Goal: Information Seeking & Learning: Learn about a topic

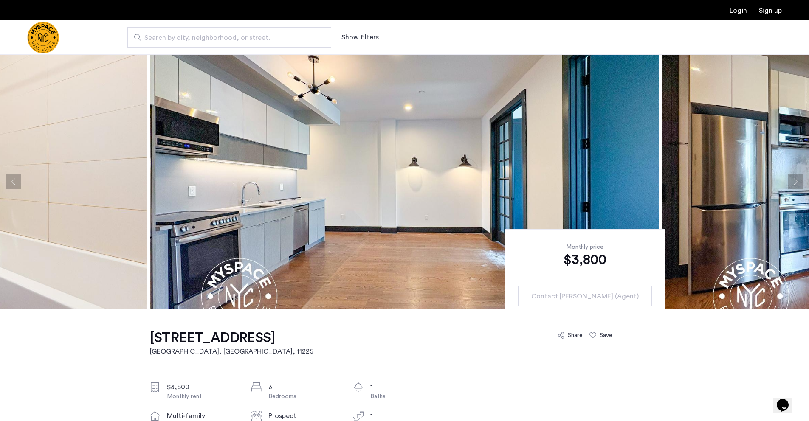
click at [265, 33] on span "Search by city, neighborhood, or street." at bounding box center [225, 38] width 163 height 10
click at [265, 33] on input "Search by city, neighborhood, or street." at bounding box center [229, 37] width 204 height 20
type input "**********"
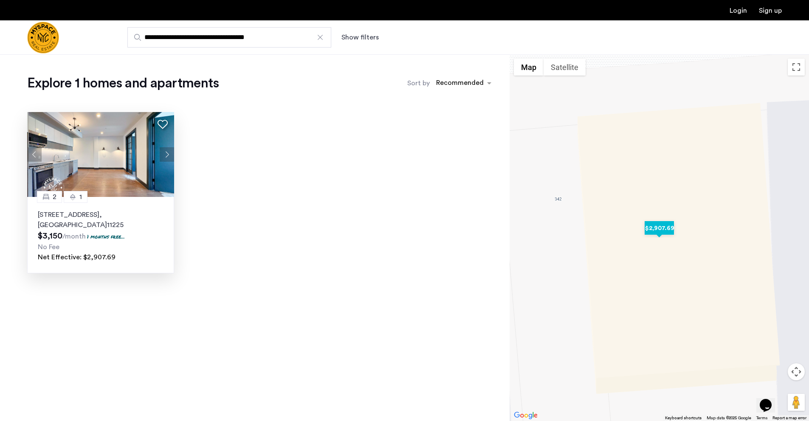
click at [126, 223] on p "346 Rutland Road, Unit 3B, Brooklyn , NY 11225" at bounding box center [101, 220] width 126 height 20
click at [318, 37] on div at bounding box center [320, 37] width 8 height 8
click at [318, 37] on input "**********" at bounding box center [229, 37] width 204 height 20
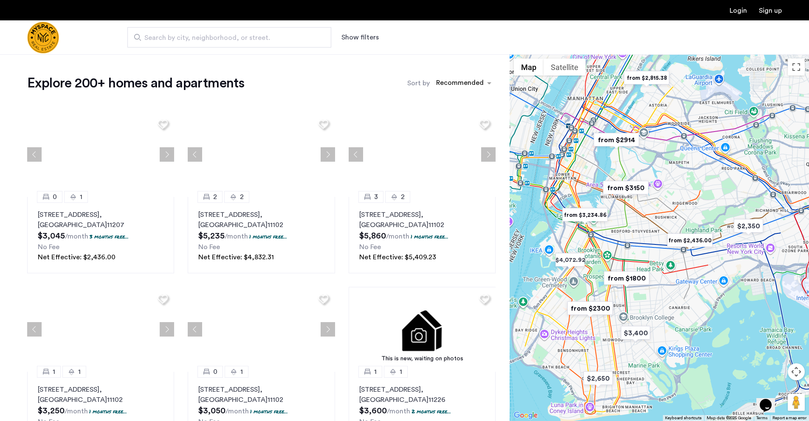
click at [234, 36] on span "Search by city, neighborhood, or street." at bounding box center [225, 38] width 163 height 10
click at [234, 36] on input "Search by city, neighborhood, or street." at bounding box center [229, 37] width 204 height 20
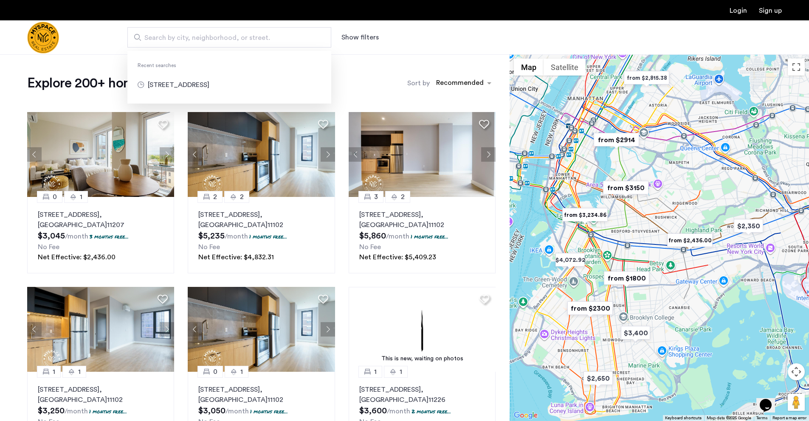
click at [628, 285] on img "from $1800" at bounding box center [627, 278] width 52 height 19
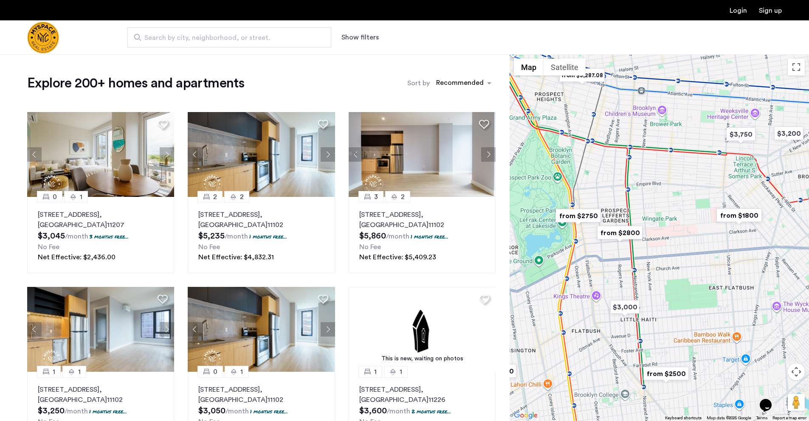
click at [741, 215] on img "from $1800" at bounding box center [739, 215] width 52 height 19
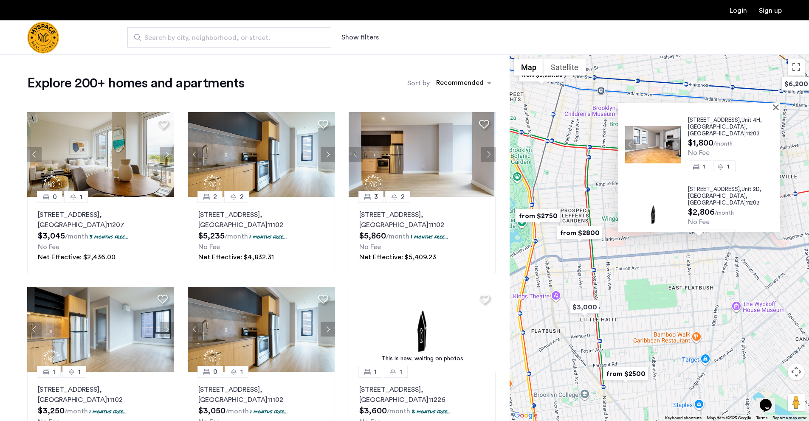
click at [299, 37] on span "Search by city, neighborhood, or street." at bounding box center [225, 38] width 163 height 10
click at [299, 37] on input "Search by city, neighborhood, or street." at bounding box center [229, 37] width 204 height 20
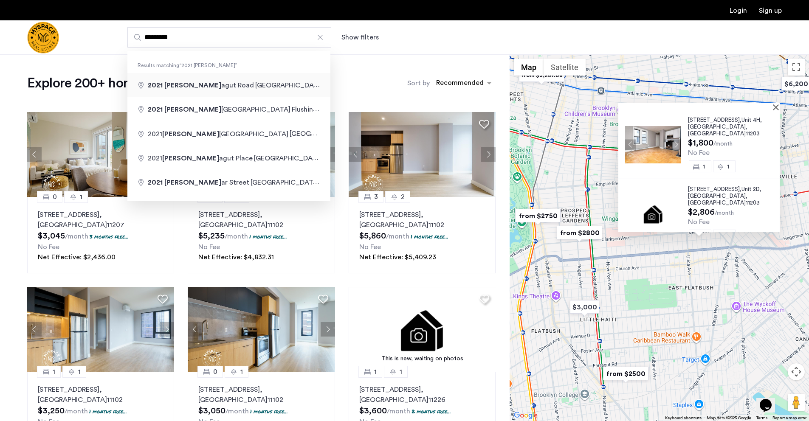
type input "**********"
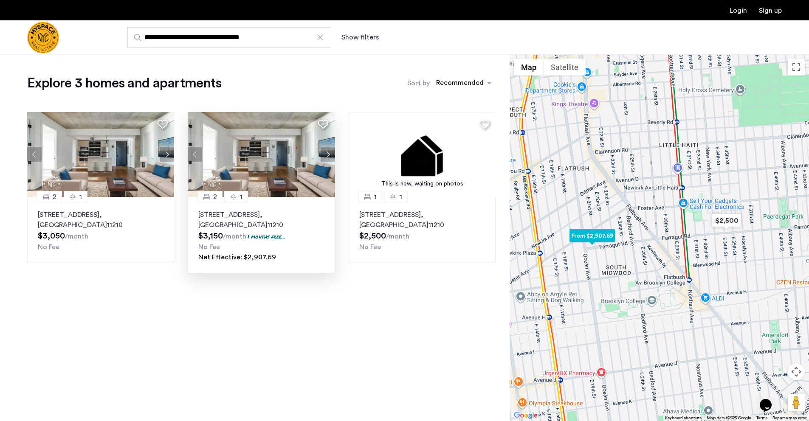
click at [294, 226] on p "2021 Farragut Road, Unit 2C, Brooklyn , NY 11210" at bounding box center [261, 220] width 126 height 20
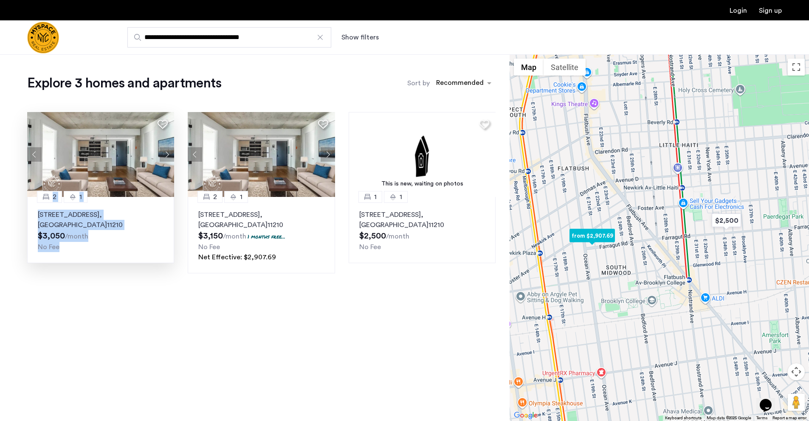
click at [79, 217] on p "2021 Farragut Road, Unit 3C, Brooklyn , NY 11210" at bounding box center [101, 220] width 126 height 20
click at [51, 226] on p "2021 Farragut Road, Unit 3C, Brooklyn , NY 11210" at bounding box center [101, 220] width 126 height 20
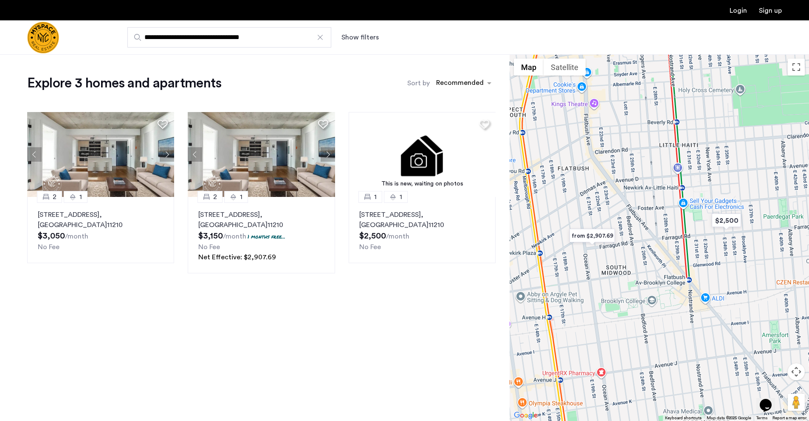
click at [308, 310] on div "Explore 3 homes and apartments Sort by Recommended 2 1 2021 Farragut Road, Unit…" at bounding box center [255, 237] width 510 height 367
click at [322, 39] on div at bounding box center [320, 37] width 8 height 8
click at [322, 39] on input "**********" at bounding box center [229, 37] width 204 height 20
click at [269, 42] on span "Search by city, neighborhood, or street." at bounding box center [225, 38] width 163 height 10
click at [269, 42] on input "Search by city, neighborhood, or street." at bounding box center [229, 37] width 204 height 20
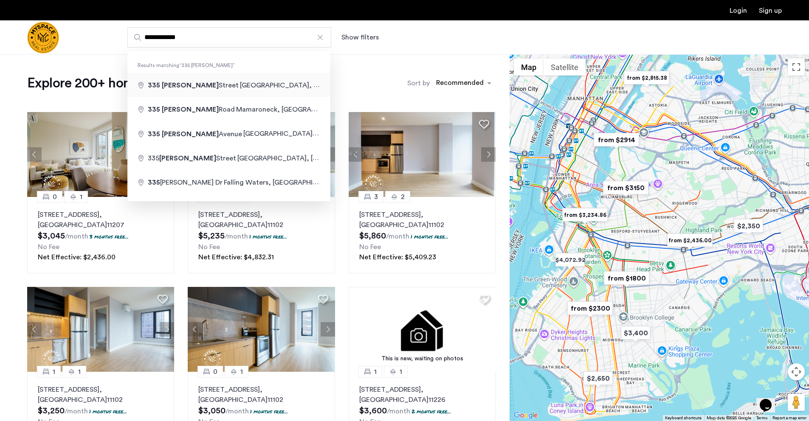
type input "**********"
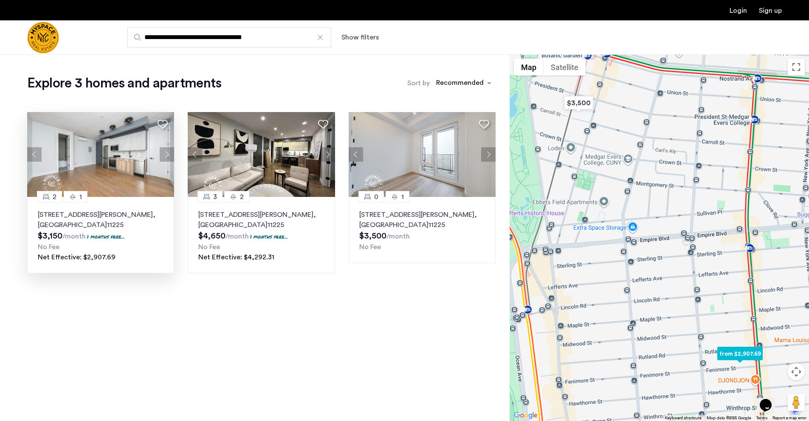
click at [68, 224] on p "335 Fenimore Street, Unit 4B, Brooklyn , NY 11225" at bounding box center [101, 220] width 126 height 20
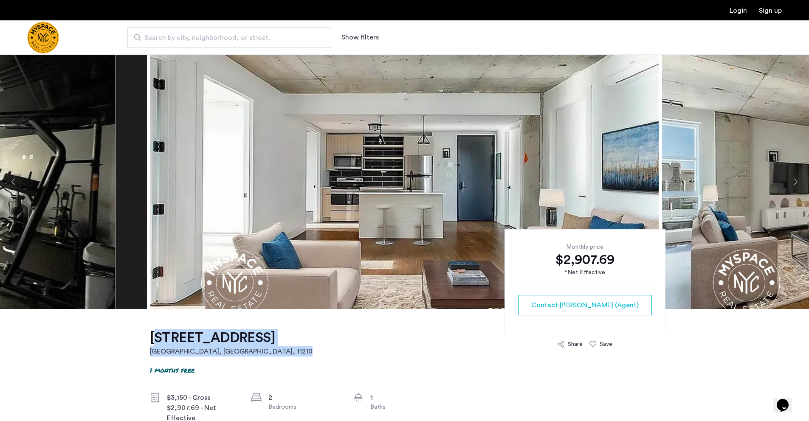
drag, startPoint x: 355, startPoint y: 336, endPoint x: 134, endPoint y: 329, distance: 221.0
drag, startPoint x: 135, startPoint y: 332, endPoint x: 315, endPoint y: 332, distance: 180.5
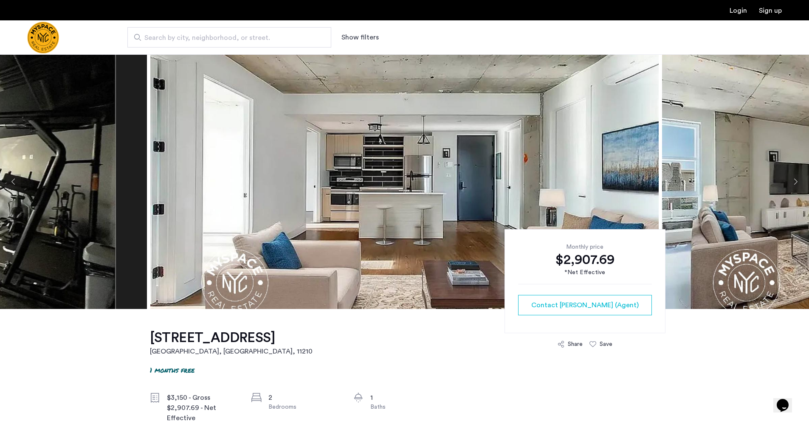
copy h1 "2021 Farragut Road, Unit 2C"
click at [798, 183] on button "Next apartment" at bounding box center [795, 182] width 14 height 14
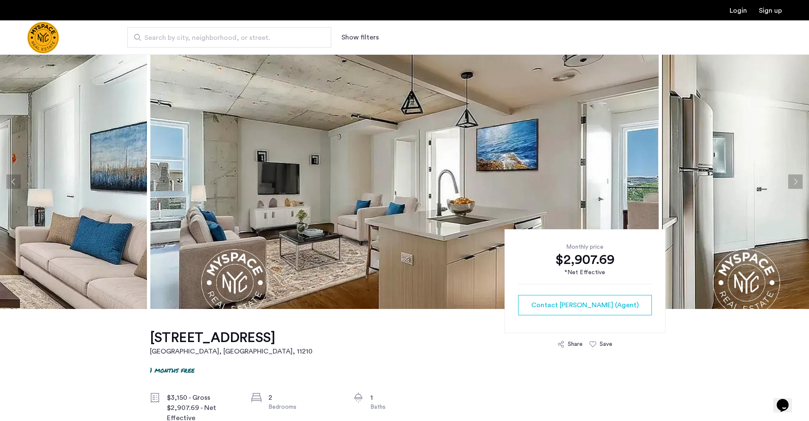
click at [798, 183] on button "Next apartment" at bounding box center [795, 182] width 14 height 14
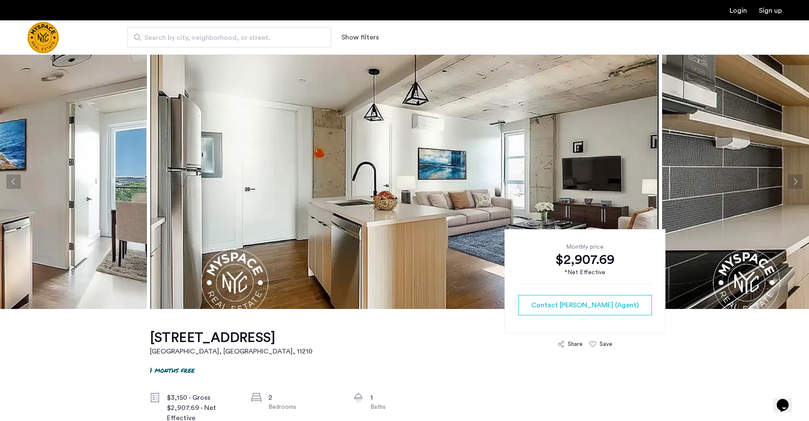
click at [798, 183] on button "Next apartment" at bounding box center [795, 182] width 14 height 14
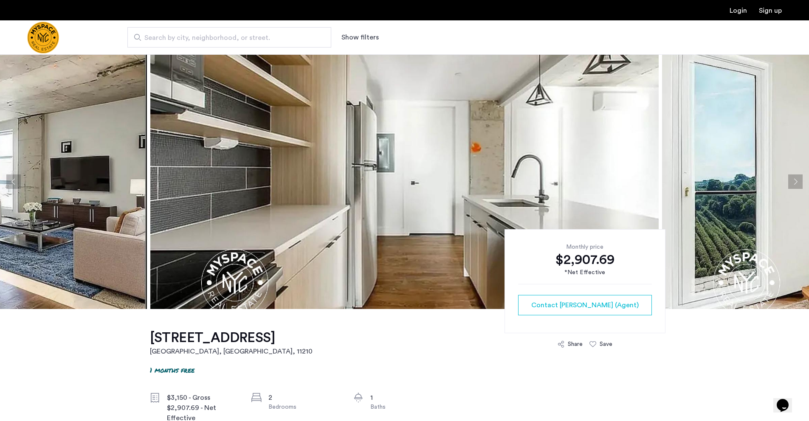
click at [798, 183] on button "Next apartment" at bounding box center [795, 182] width 14 height 14
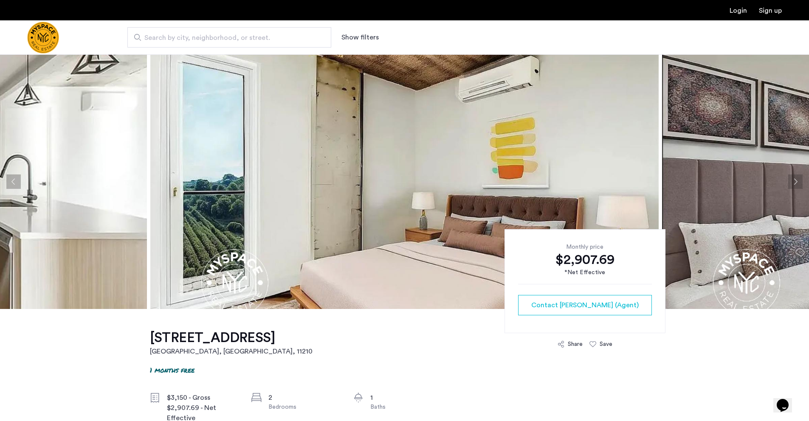
click at [798, 183] on button "Next apartment" at bounding box center [795, 182] width 14 height 14
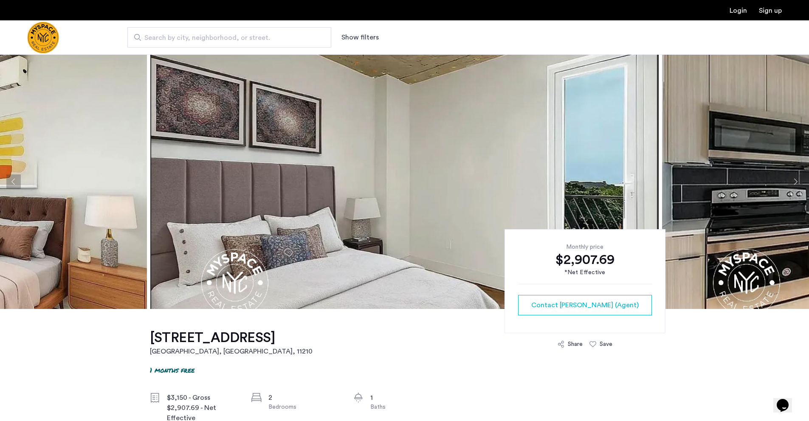
click at [798, 183] on button "Next apartment" at bounding box center [795, 182] width 14 height 14
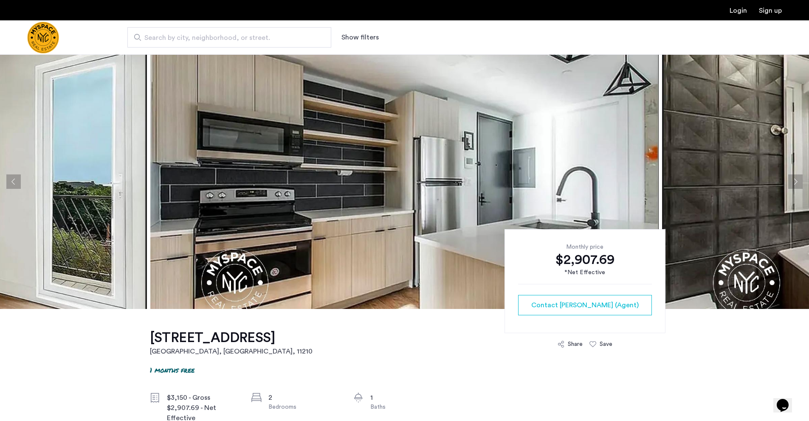
click at [798, 183] on button "Next apartment" at bounding box center [795, 182] width 14 height 14
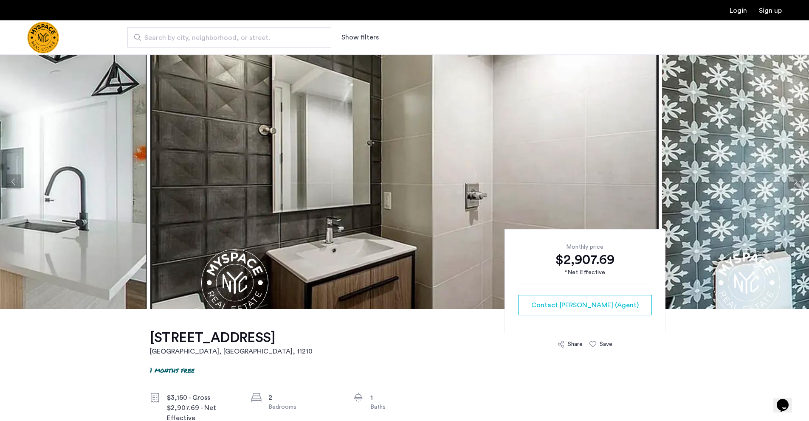
click at [798, 183] on button "Next apartment" at bounding box center [795, 182] width 14 height 14
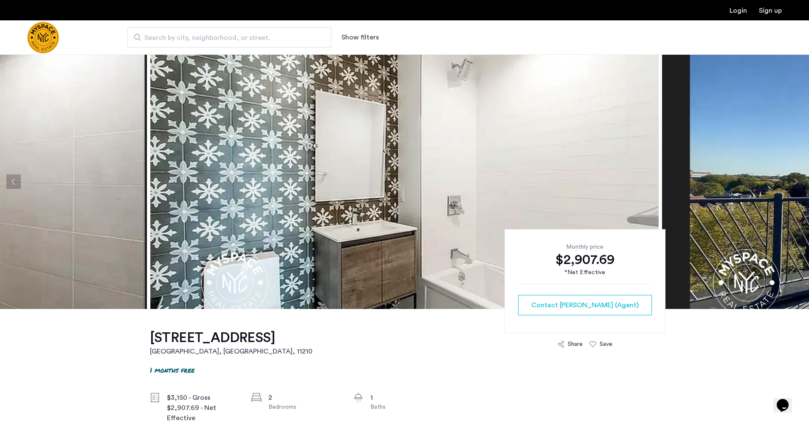
click at [798, 183] on button "Next apartment" at bounding box center [795, 182] width 14 height 14
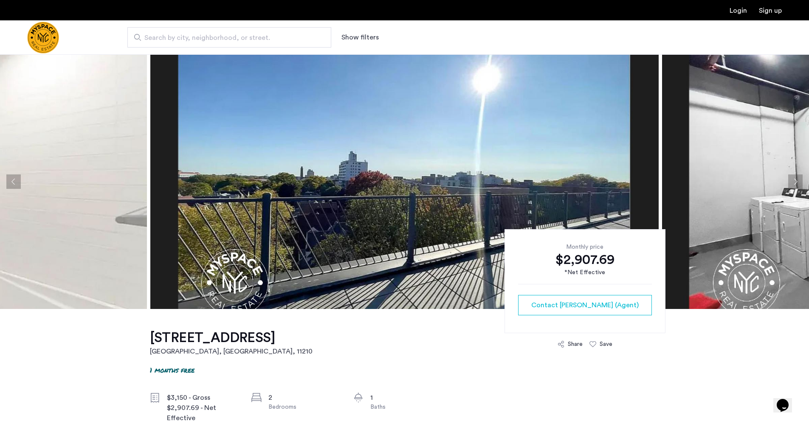
click at [798, 183] on button "Next apartment" at bounding box center [795, 182] width 14 height 14
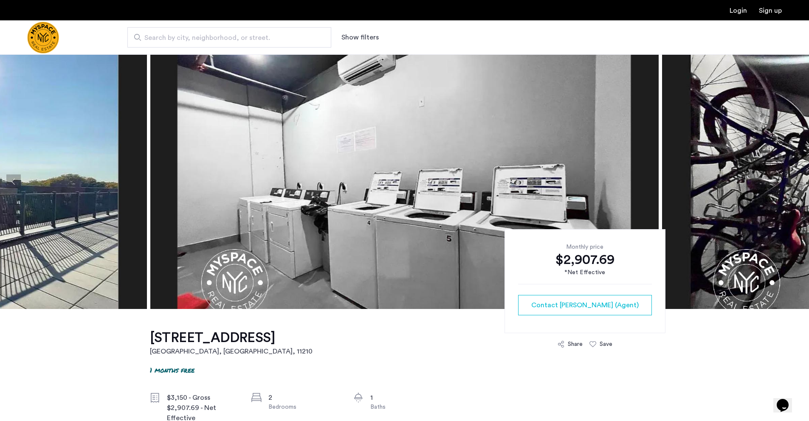
click at [798, 183] on button "Next apartment" at bounding box center [795, 182] width 14 height 14
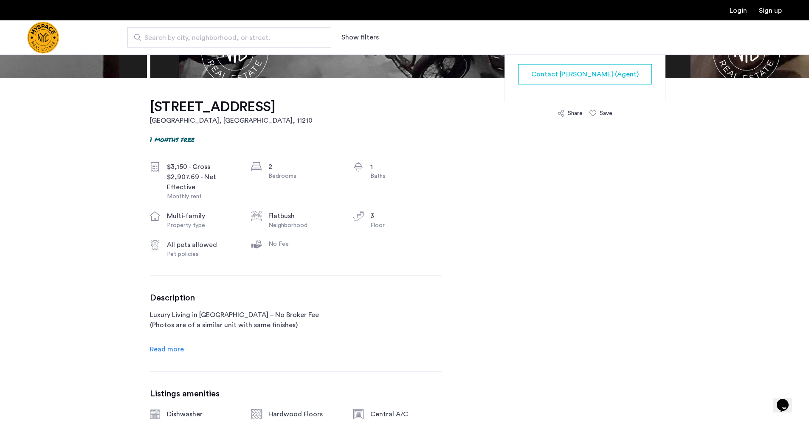
scroll to position [234, 0]
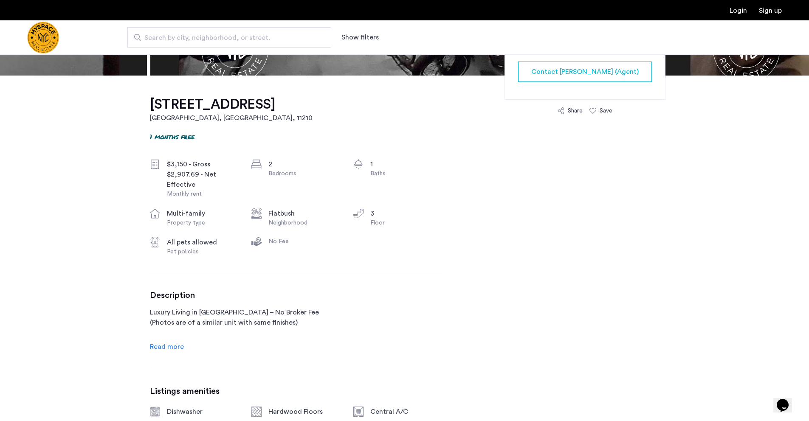
click at [161, 351] on link "Read more" at bounding box center [167, 347] width 34 height 10
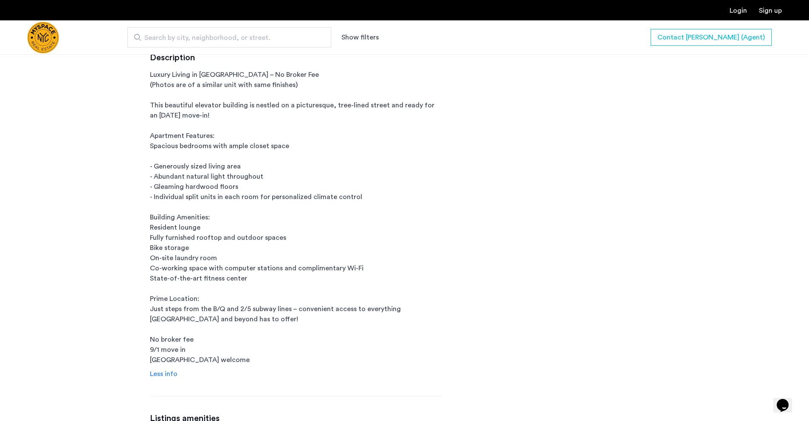
scroll to position [280, 0]
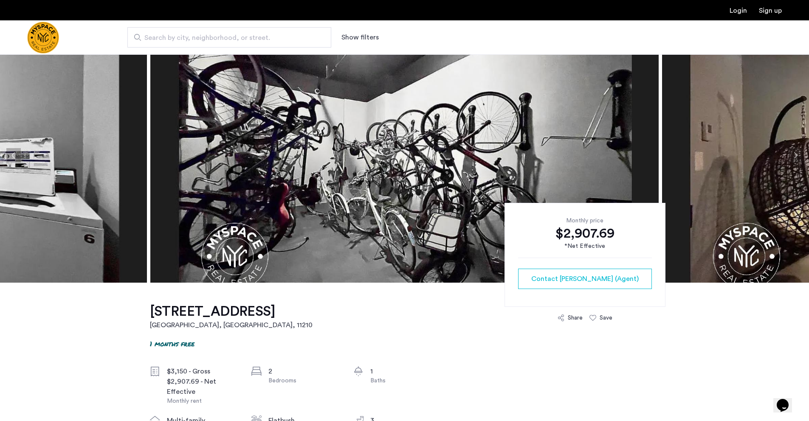
scroll to position [0, 0]
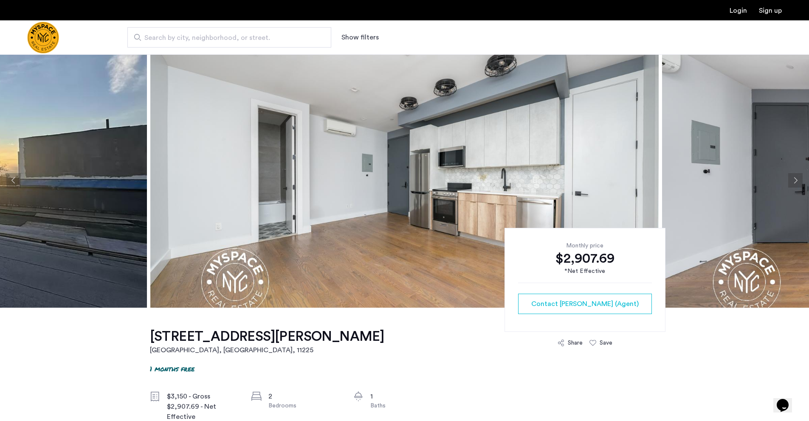
scroll to position [2, 0]
click at [793, 178] on button "Next apartment" at bounding box center [795, 180] width 14 height 14
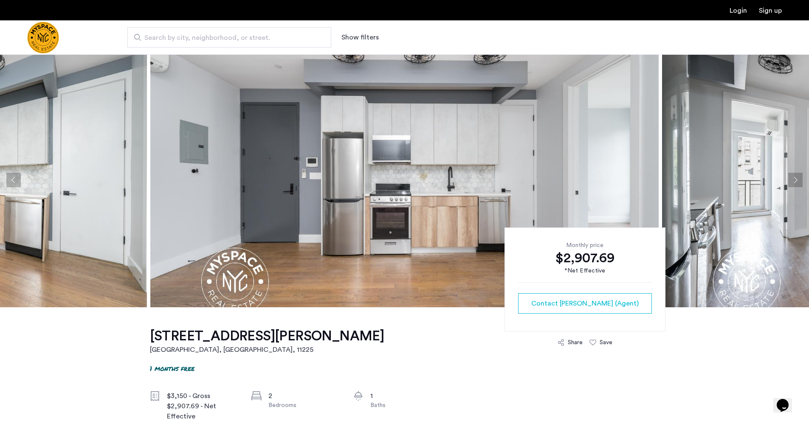
click at [793, 178] on button "Next apartment" at bounding box center [795, 180] width 14 height 14
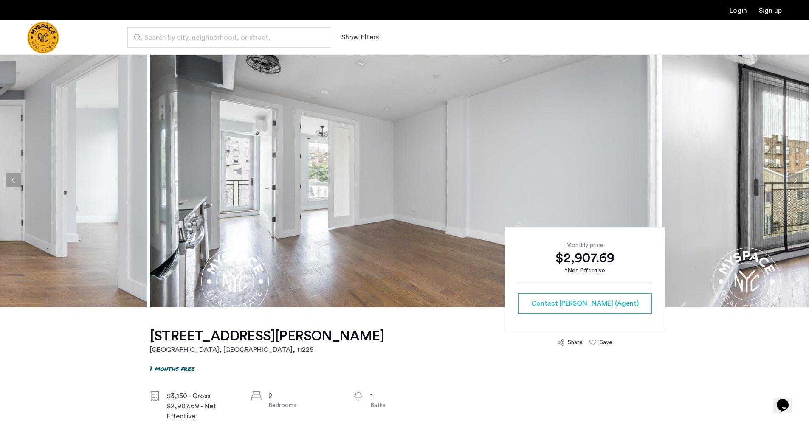
click at [793, 178] on button "Next apartment" at bounding box center [795, 180] width 14 height 14
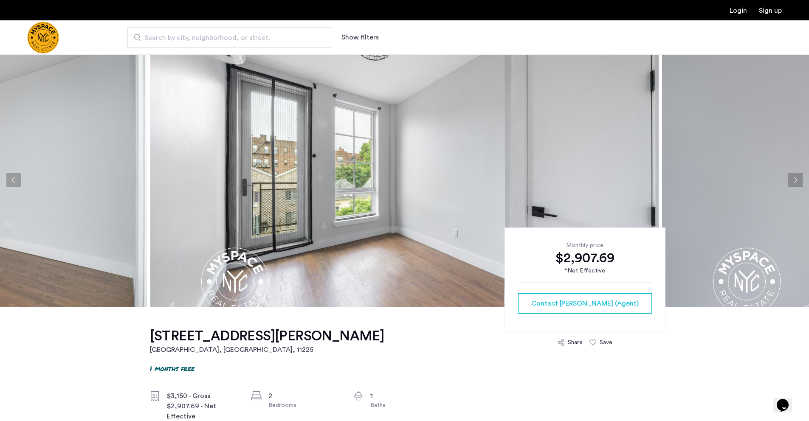
click at [793, 178] on button "Next apartment" at bounding box center [795, 180] width 14 height 14
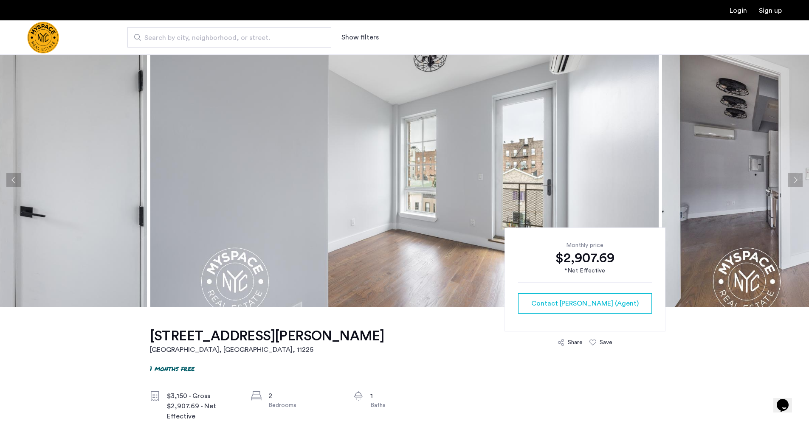
click at [793, 178] on button "Next apartment" at bounding box center [795, 180] width 14 height 14
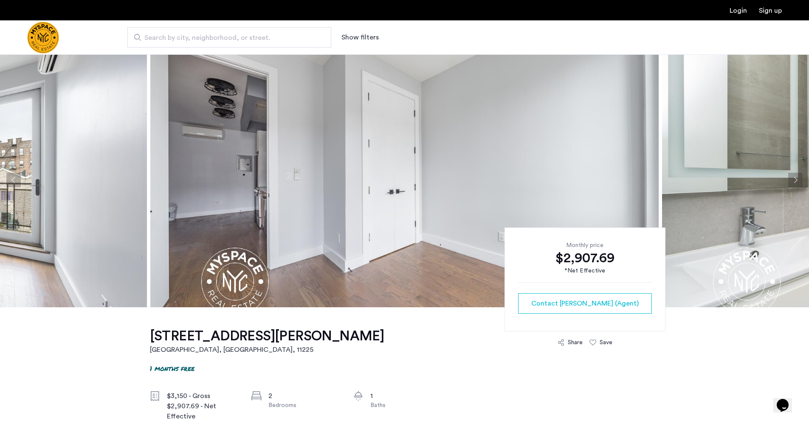
click at [793, 178] on button "Next apartment" at bounding box center [795, 180] width 14 height 14
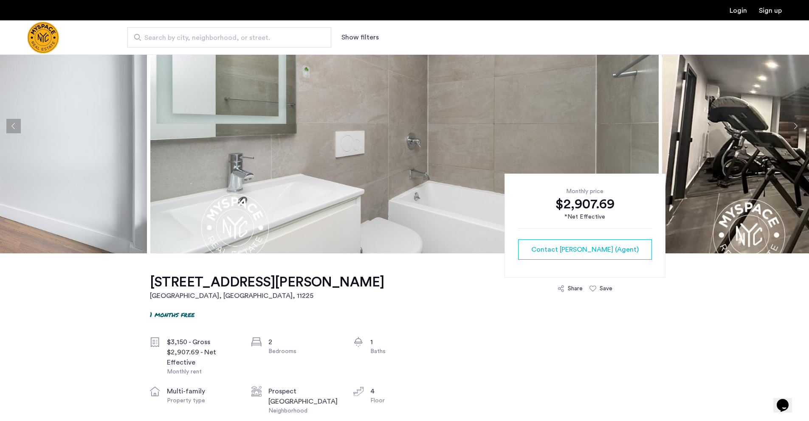
scroll to position [65, 0]
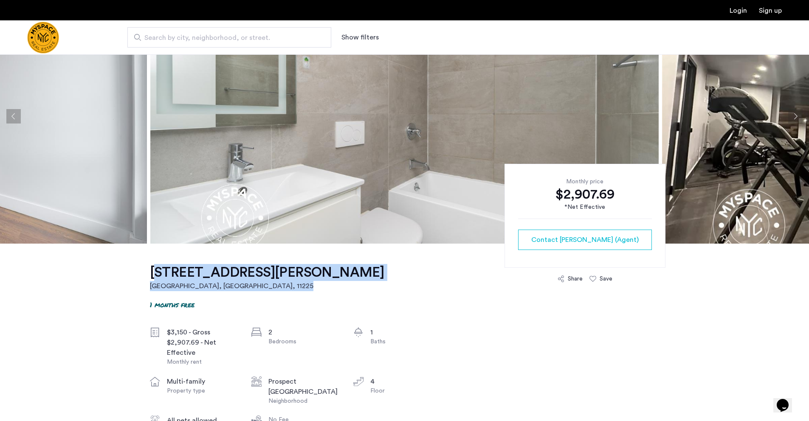
drag, startPoint x: 359, startPoint y: 276, endPoint x: 309, endPoint y: 254, distance: 55.0
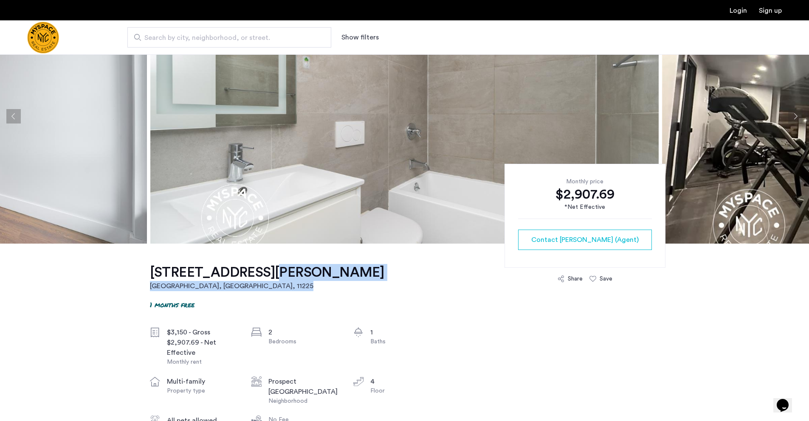
drag, startPoint x: 327, startPoint y: 268, endPoint x: 252, endPoint y: 271, distance: 74.8
click at [152, 277] on h1 "[STREET_ADDRESS][PERSON_NAME]" at bounding box center [267, 272] width 234 height 17
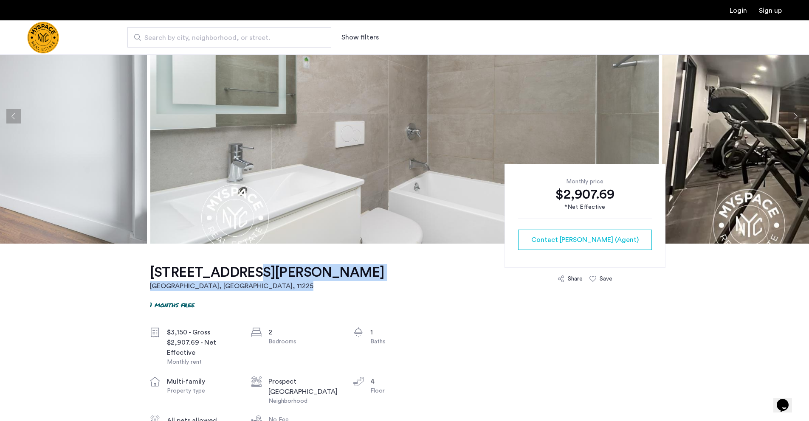
drag, startPoint x: 329, startPoint y: 273, endPoint x: 236, endPoint y: 273, distance: 93.0
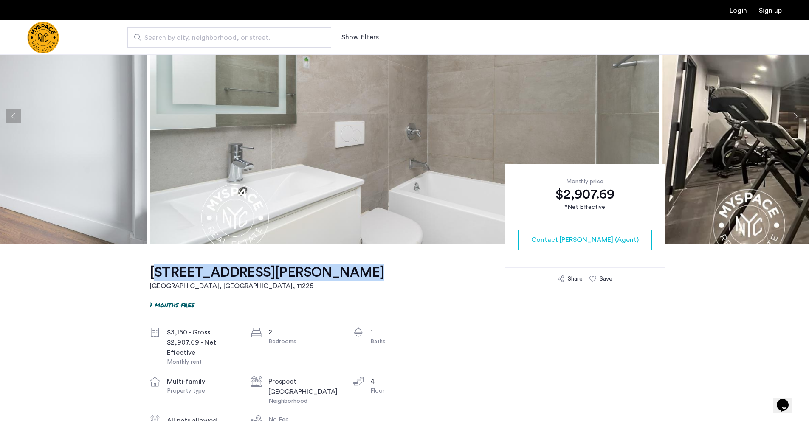
drag, startPoint x: 94, startPoint y: 265, endPoint x: 319, endPoint y: 275, distance: 225.3
copy h1 "335 Fenimore Street, Unit 4B"
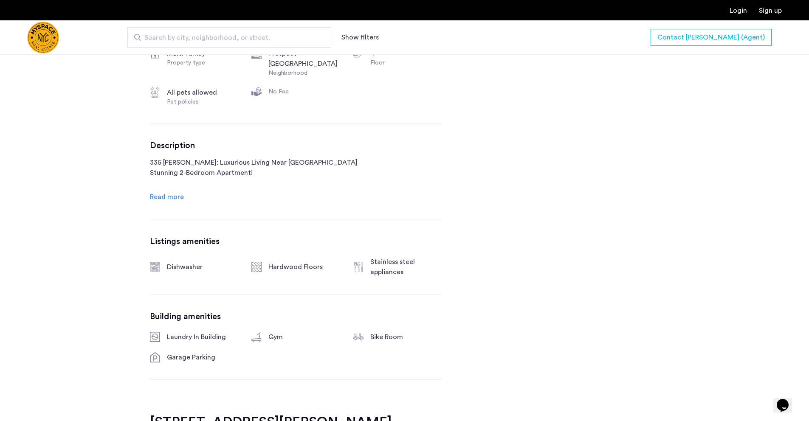
scroll to position [317, 0]
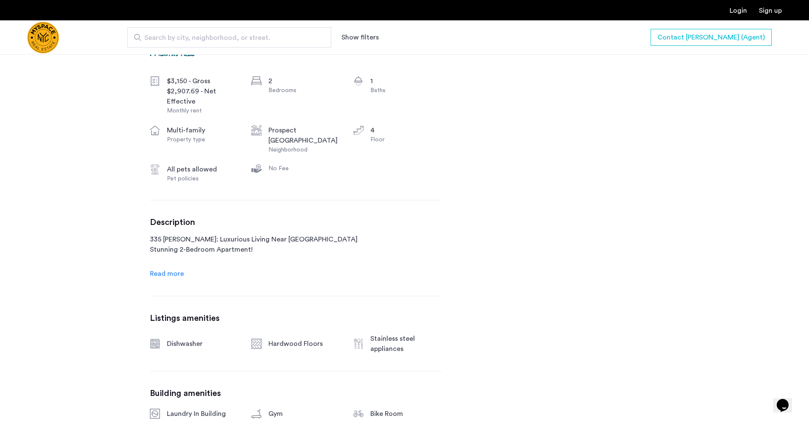
click at [159, 271] on span "Read more" at bounding box center [167, 274] width 34 height 7
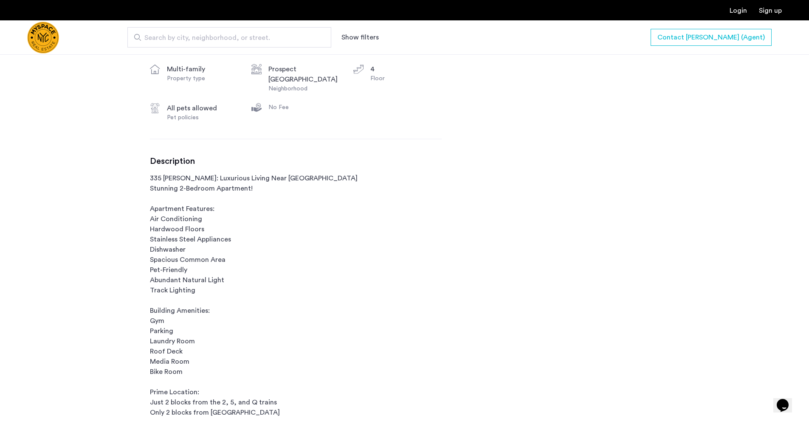
scroll to position [483, 0]
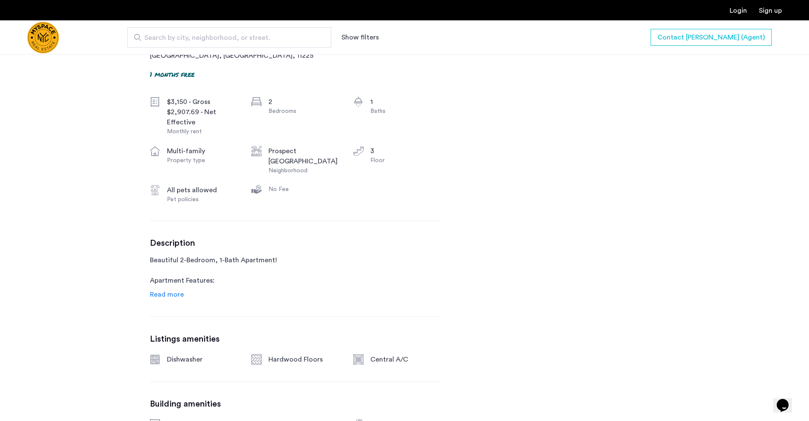
scroll to position [308, 0]
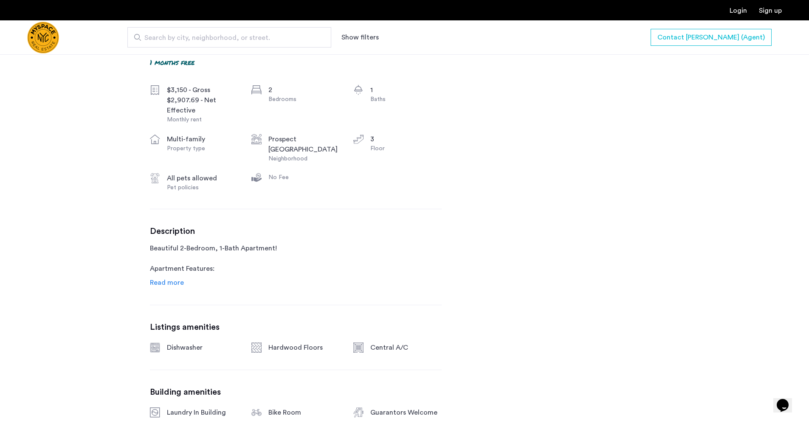
click at [175, 285] on span "Read more" at bounding box center [167, 283] width 34 height 7
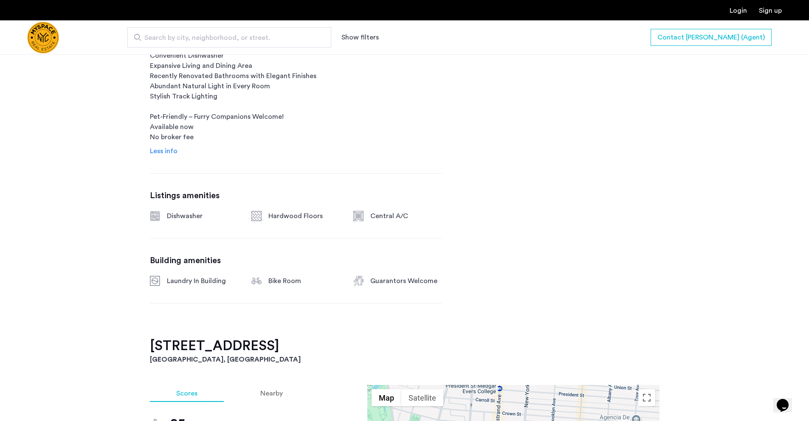
scroll to position [631, 0]
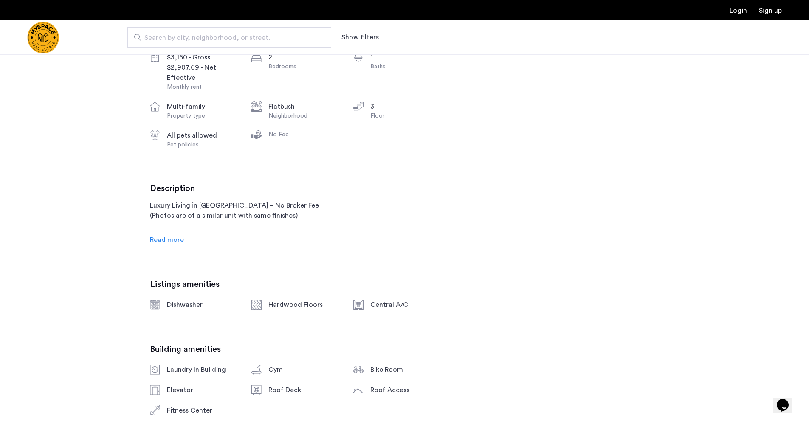
scroll to position [351, 0]
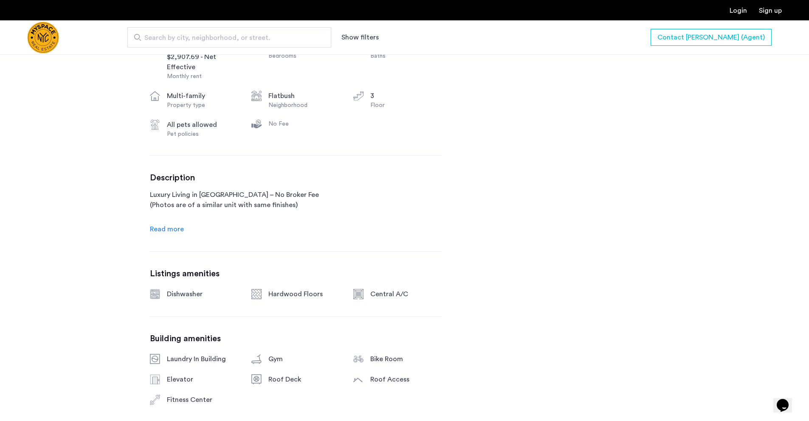
click at [162, 229] on span "Read more" at bounding box center [167, 229] width 34 height 7
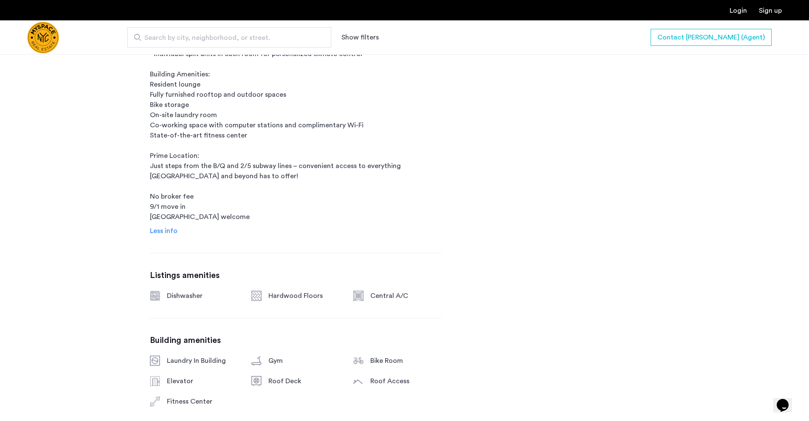
scroll to position [685, 0]
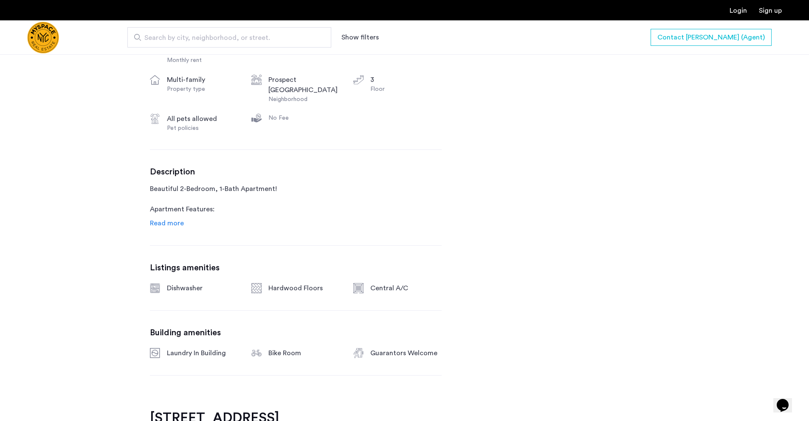
scroll to position [347, 0]
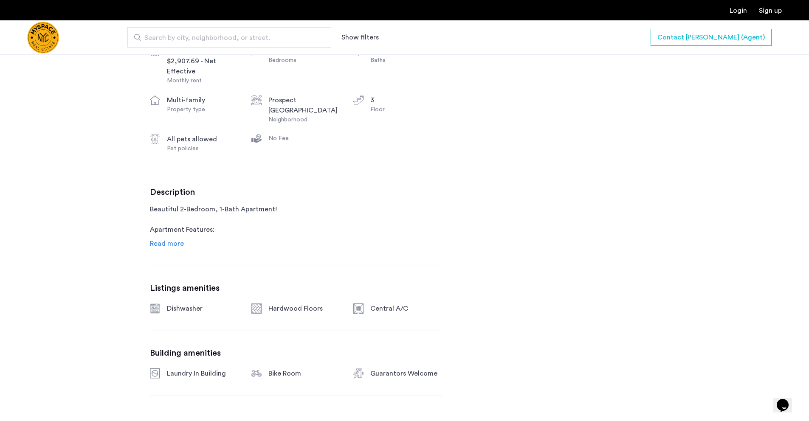
click at [171, 245] on span "Read more" at bounding box center [167, 243] width 34 height 7
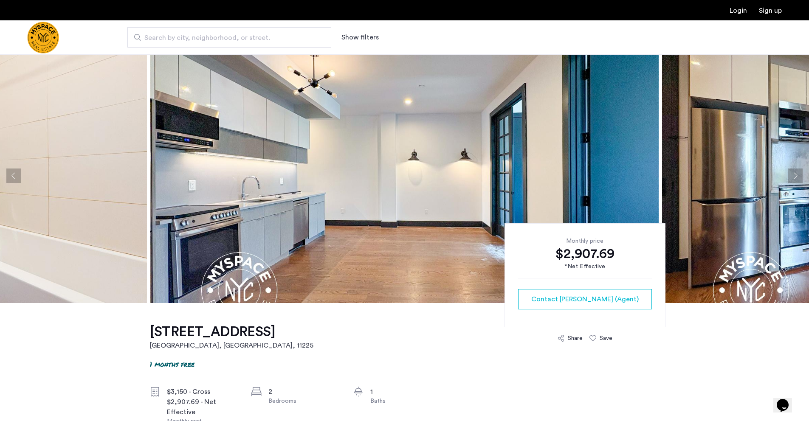
scroll to position [0, 0]
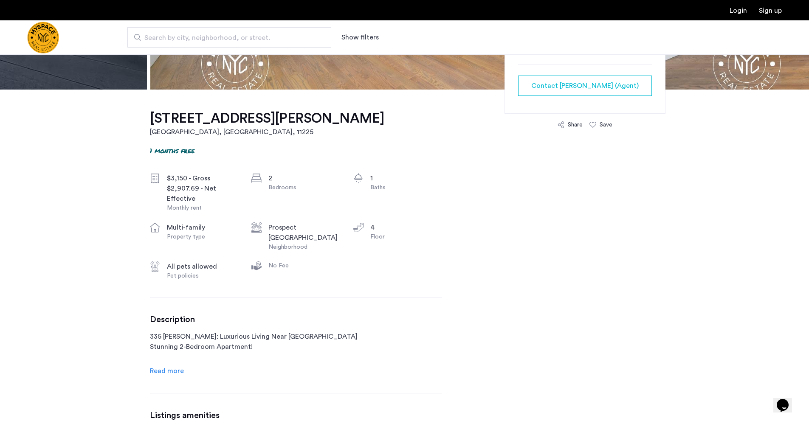
scroll to position [255, 0]
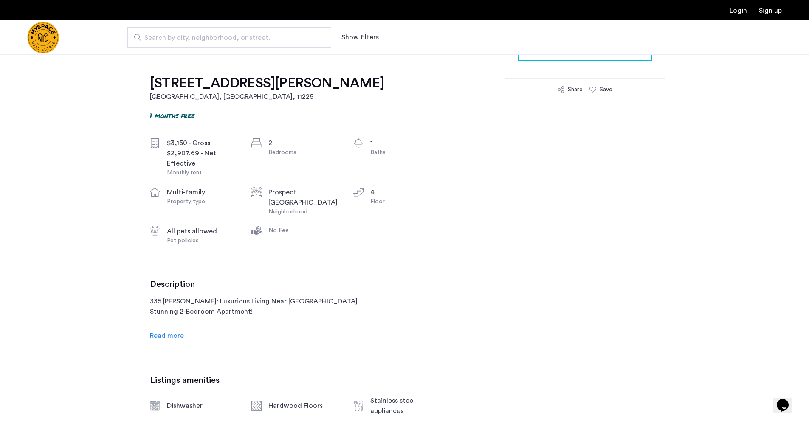
click at [177, 338] on span "Read more" at bounding box center [167, 336] width 34 height 7
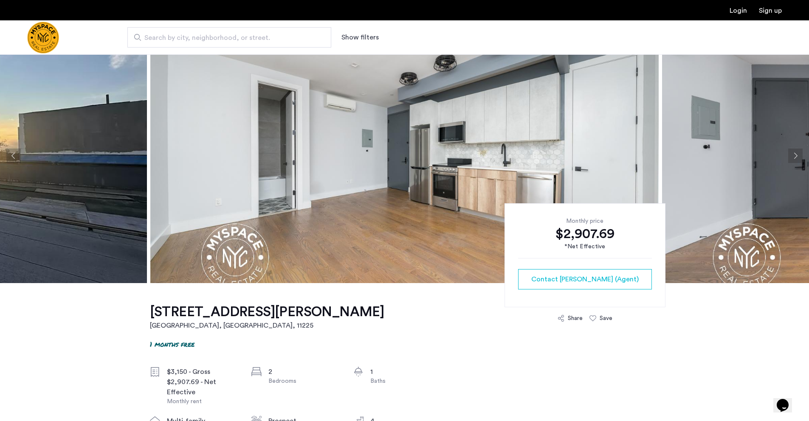
scroll to position [0, 0]
